Goal: Navigation & Orientation: Find specific page/section

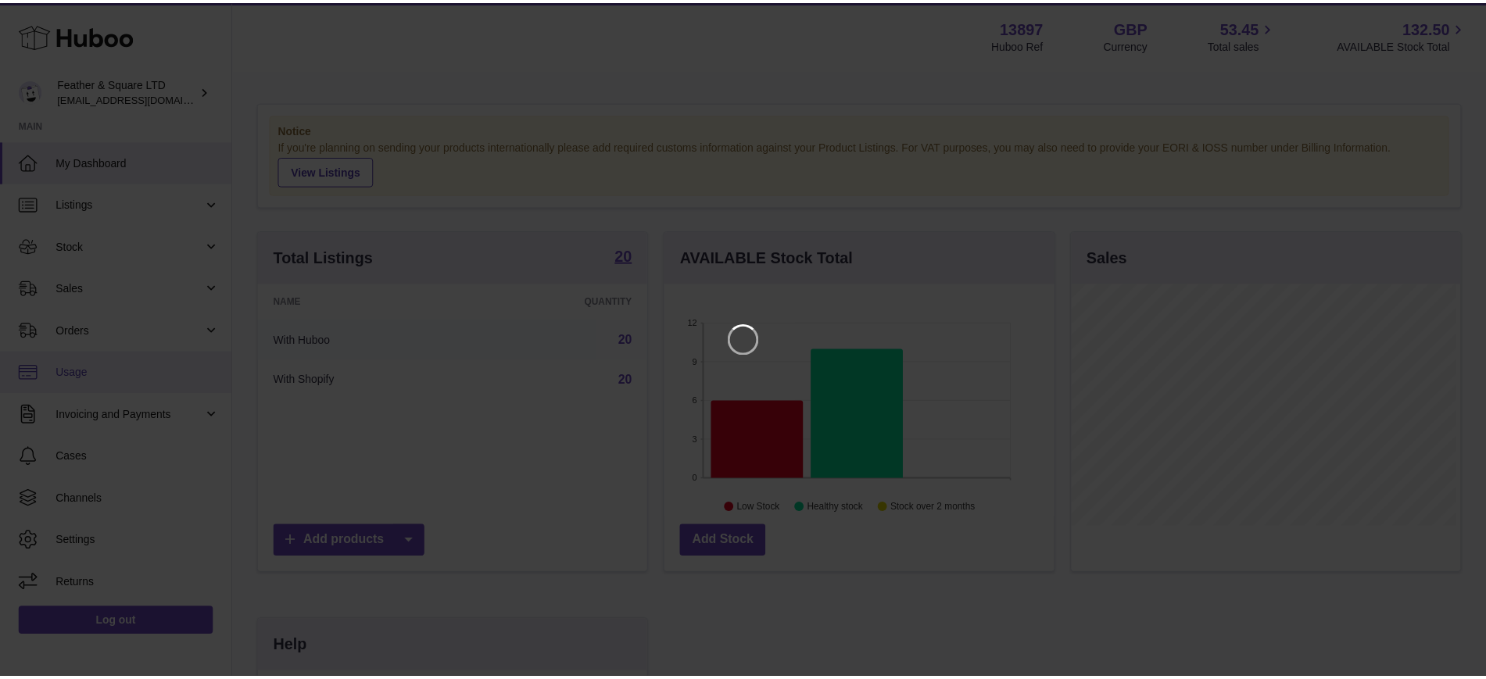
scroll to position [244, 394]
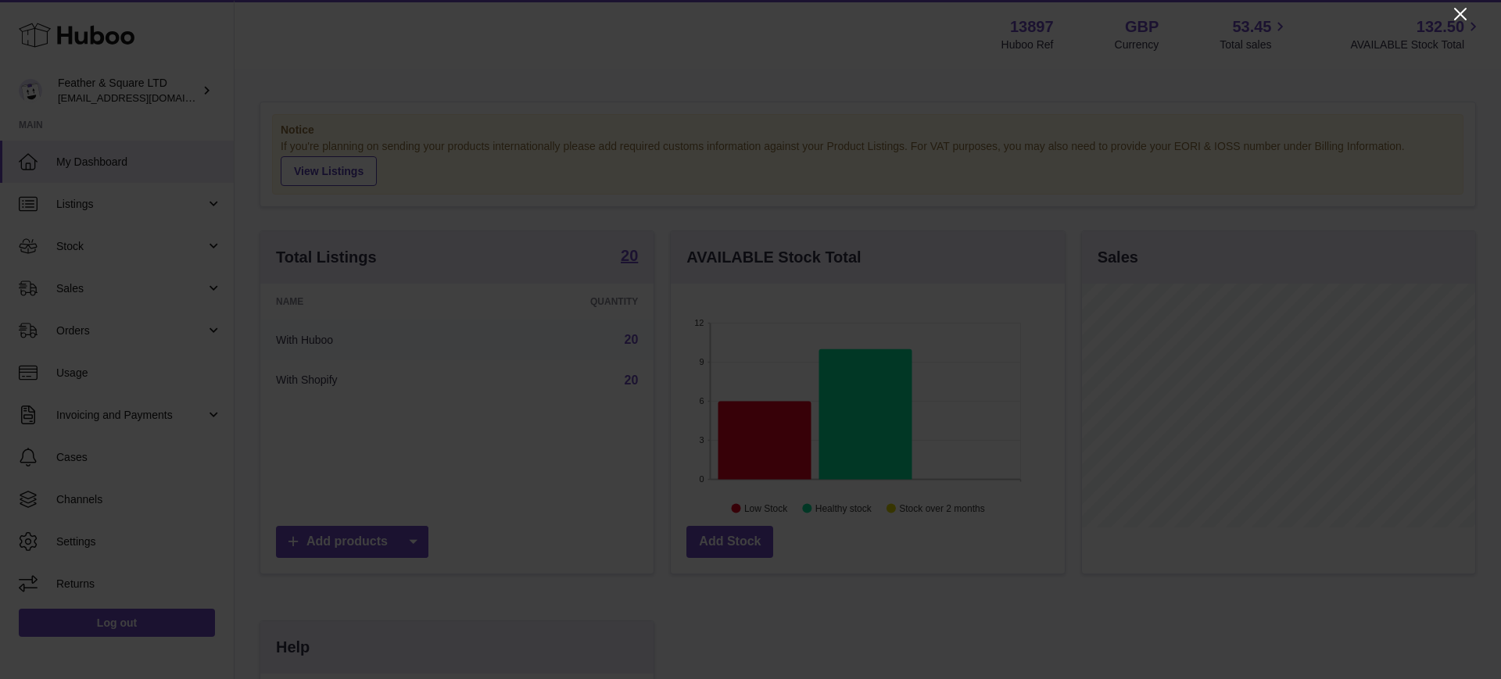
click at [1459, 12] on icon "Close" at bounding box center [1460, 14] width 13 height 13
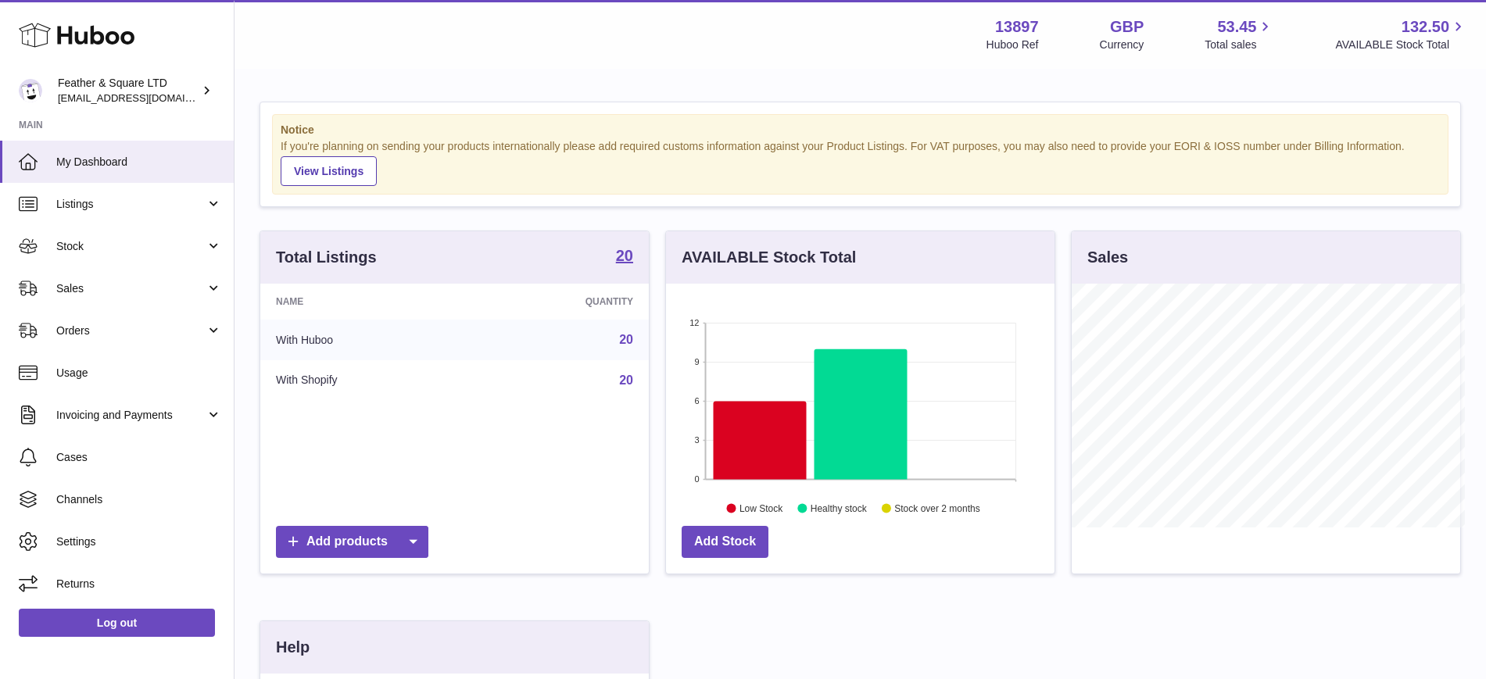
scroll to position [781675, 781530]
click at [752, 454] on icon at bounding box center [759, 440] width 93 height 78
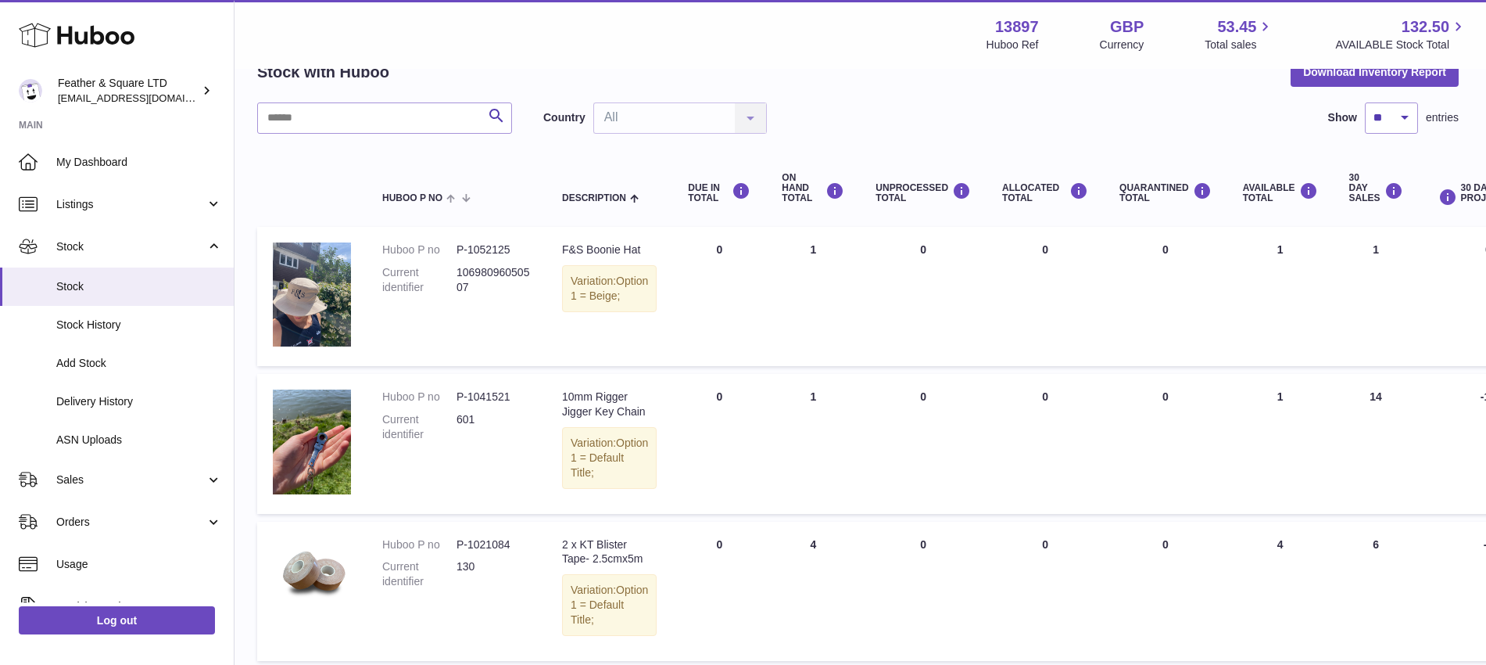
scroll to position [35, 16]
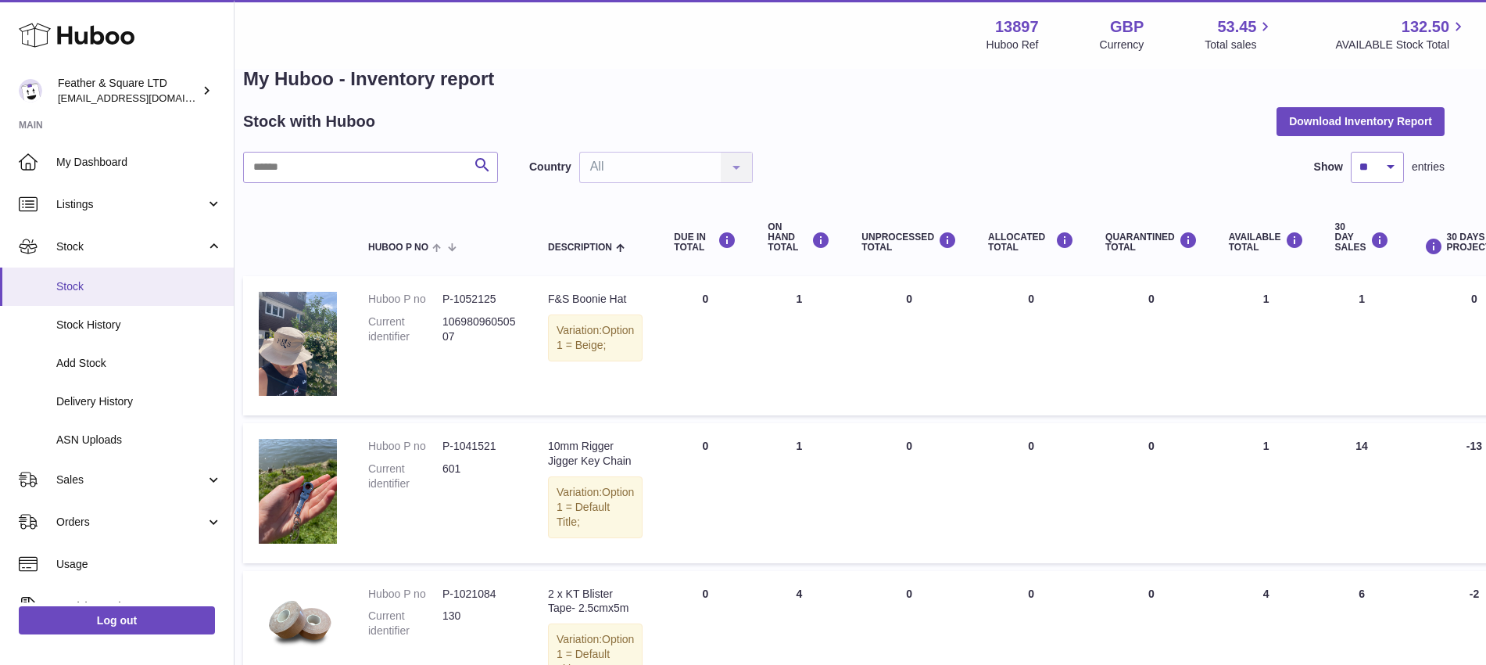
click at [106, 295] on link "Stock" at bounding box center [117, 286] width 234 height 38
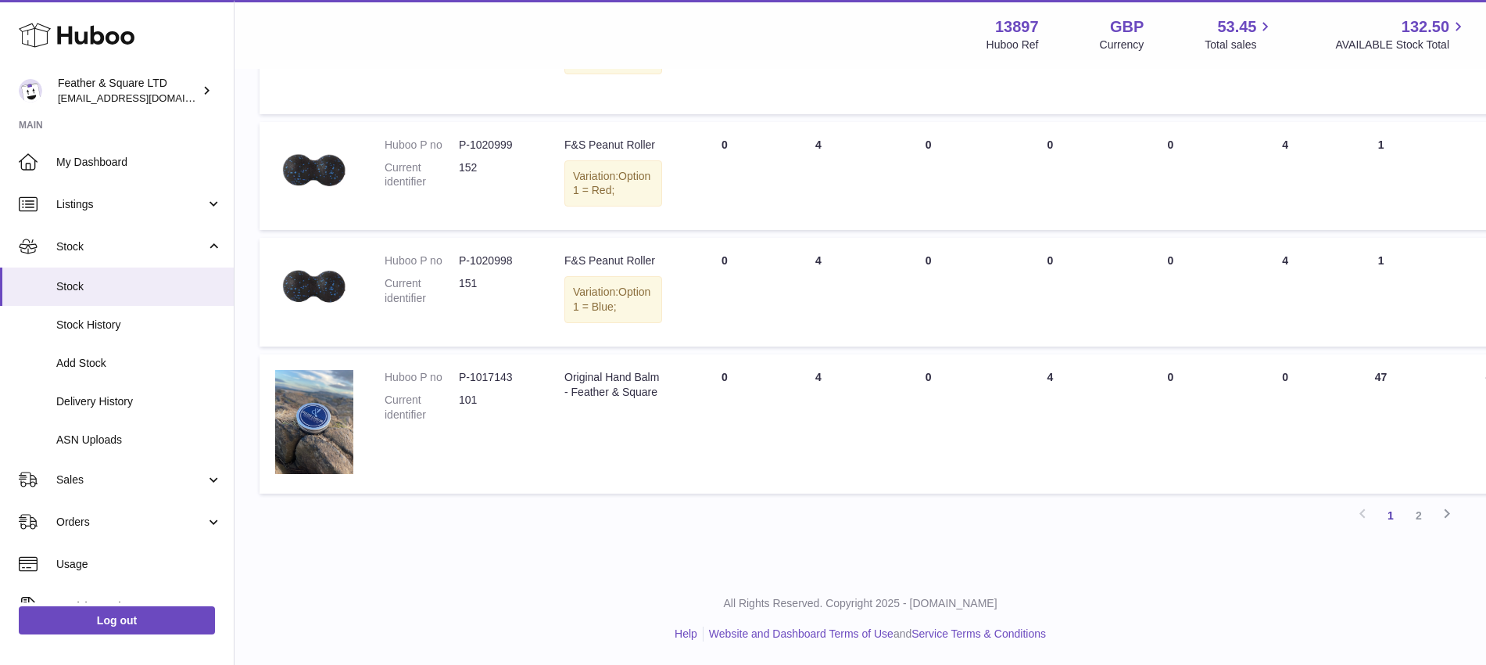
scroll to position [1361, 0]
click at [1417, 515] on link "2" at bounding box center [1419, 515] width 28 height 28
